Goal: Task Accomplishment & Management: Use online tool/utility

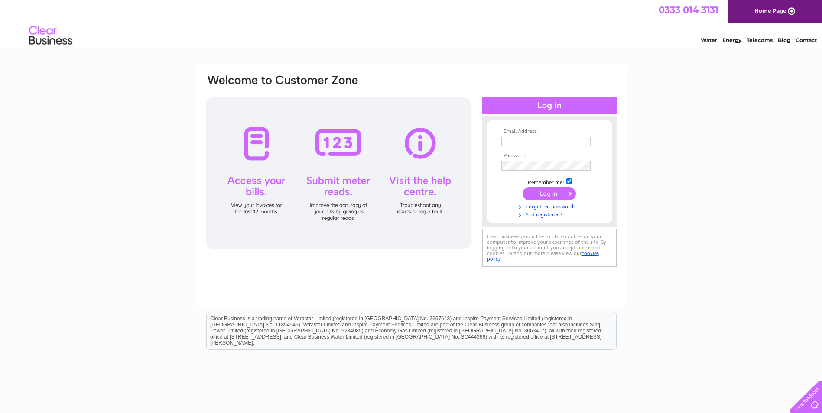
type input "[PERSON_NAME][EMAIL_ADDRESS][PERSON_NAME][DOMAIN_NAME]"
click at [543, 192] on input "submit" at bounding box center [549, 194] width 53 height 12
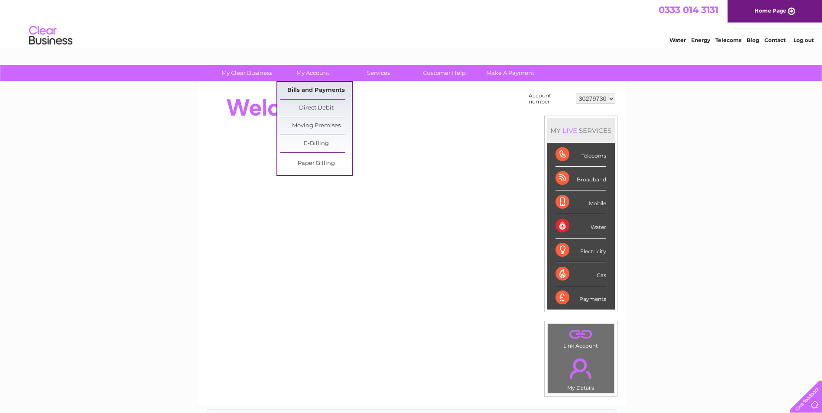
click at [320, 89] on link "Bills and Payments" at bounding box center [316, 90] width 72 height 17
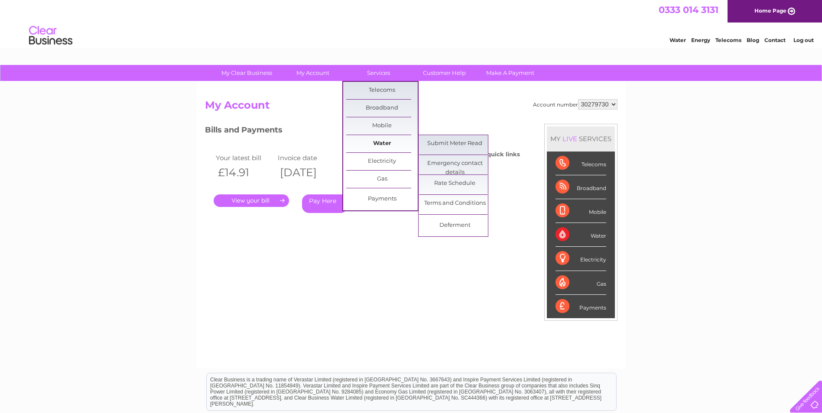
click at [381, 143] on link "Water" at bounding box center [382, 143] width 72 height 17
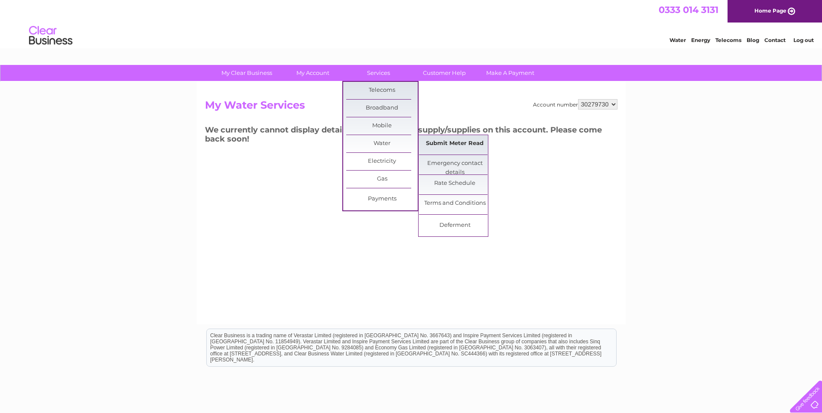
click at [443, 140] on link "Submit Meter Read" at bounding box center [455, 143] width 72 height 17
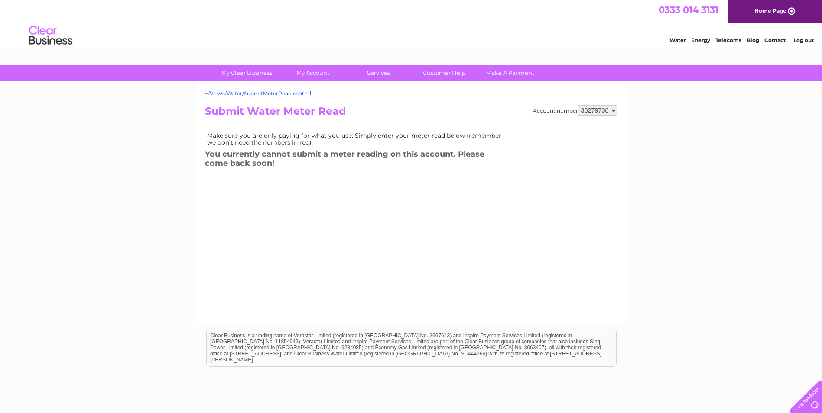
click at [615, 111] on select "30279730 30317548 30320031" at bounding box center [597, 110] width 39 height 10
select select "30320031"
click at [578, 105] on select "30279730 30317548 30320031" at bounding box center [597, 110] width 39 height 10
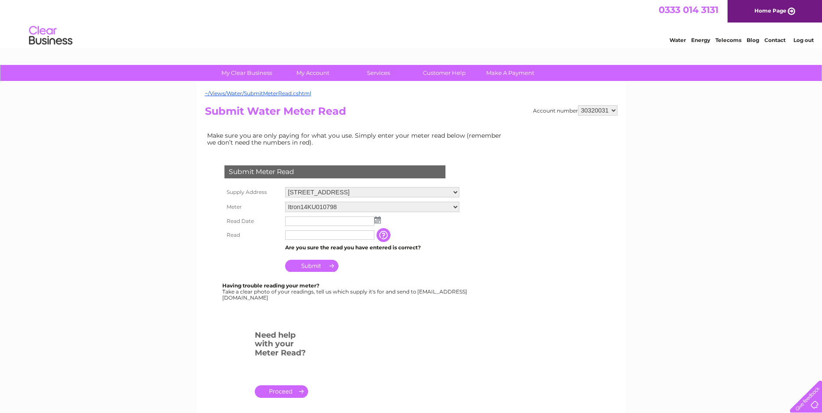
click at [377, 220] on img at bounding box center [377, 220] width 7 height 7
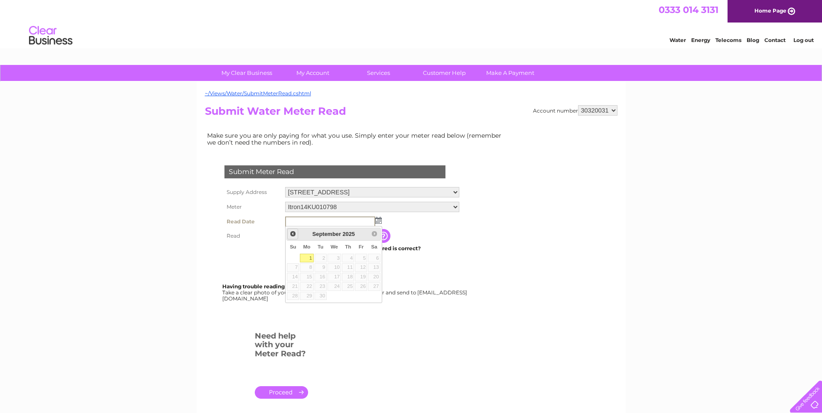
click at [296, 234] on link "Prev" at bounding box center [292, 234] width 11 height 11
click at [353, 296] on link "28" at bounding box center [348, 296] width 12 height 9
type input "2025/08/28"
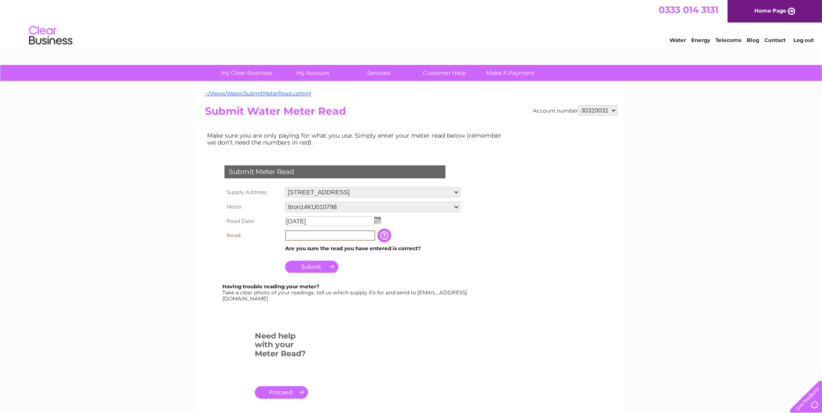
click at [326, 236] on input "text" at bounding box center [330, 236] width 90 height 10
type input "1031"
click at [311, 267] on input "Submit" at bounding box center [311, 267] width 53 height 12
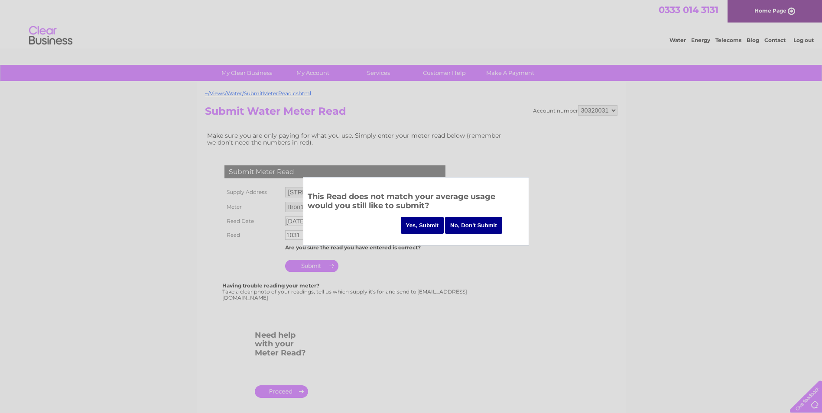
click at [420, 227] on input "Yes, Submit" at bounding box center [422, 225] width 43 height 17
